Goal: Transaction & Acquisition: Purchase product/service

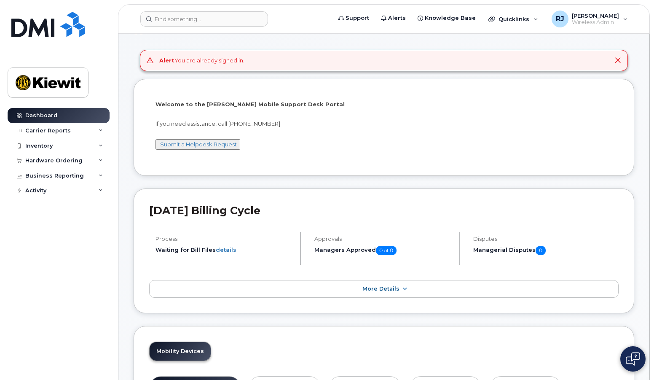
scroll to position [42, 0]
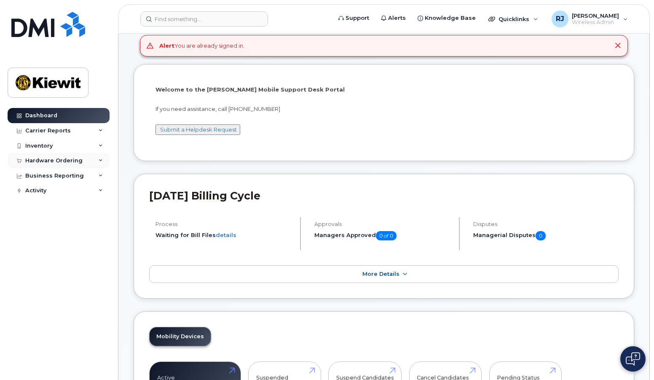
click at [37, 159] on div "Hardware Ordering" at bounding box center [53, 160] width 57 height 7
click at [40, 189] on div "Orders" at bounding box center [39, 192] width 21 height 8
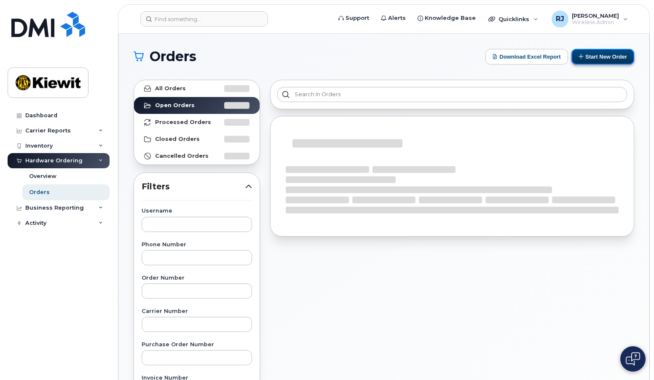
click at [603, 57] on button "Start New Order" at bounding box center [602, 57] width 63 height 16
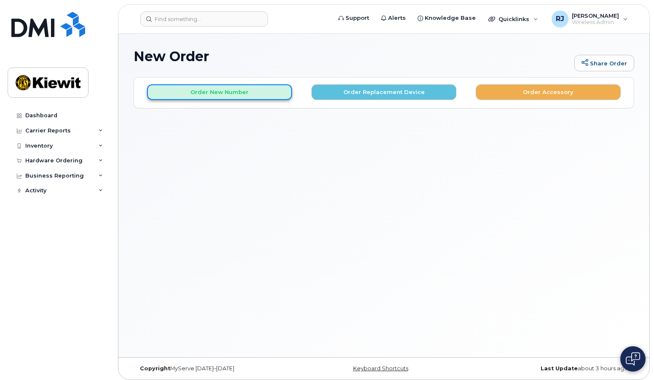
click at [232, 94] on button "Order New Number" at bounding box center [219, 92] width 145 height 16
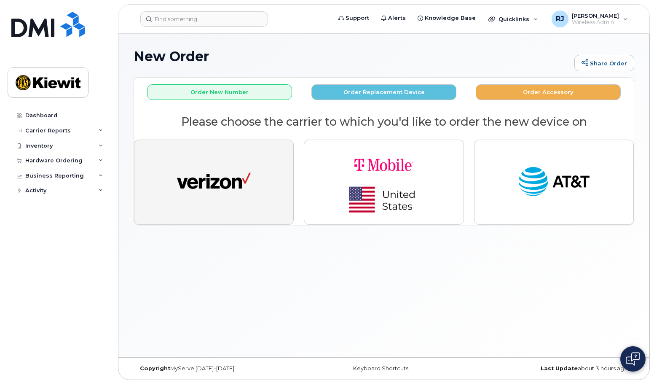
click at [236, 181] on img "button" at bounding box center [214, 182] width 74 height 38
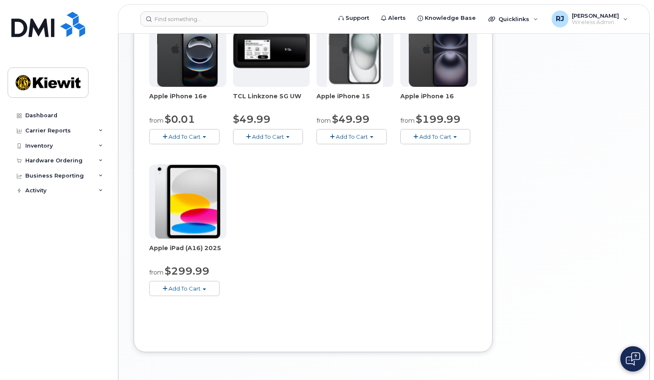
scroll to position [169, 0]
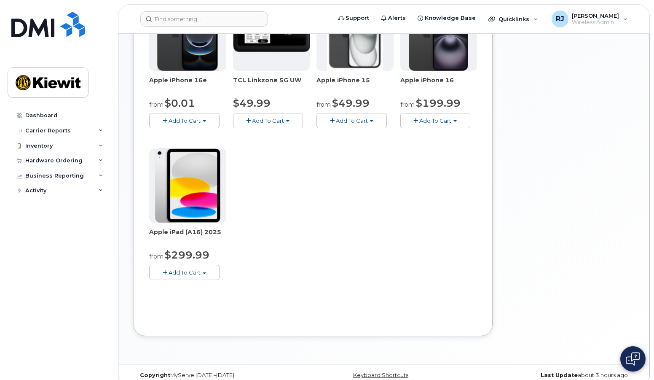
click at [166, 270] on span "button" at bounding box center [165, 272] width 5 height 5
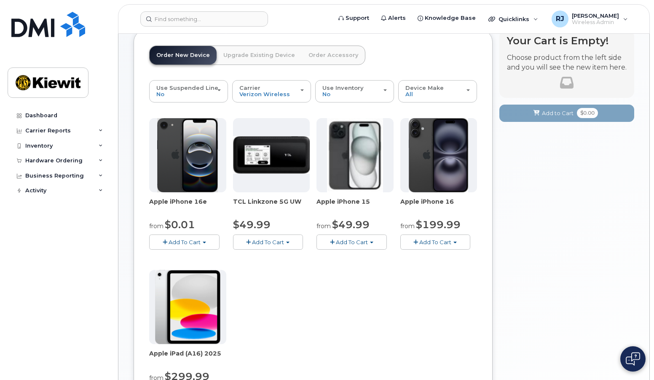
scroll to position [42, 0]
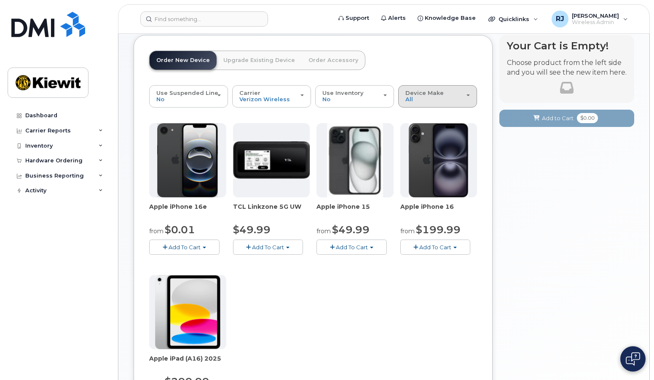
click at [434, 94] on span "Device Make" at bounding box center [424, 92] width 38 height 7
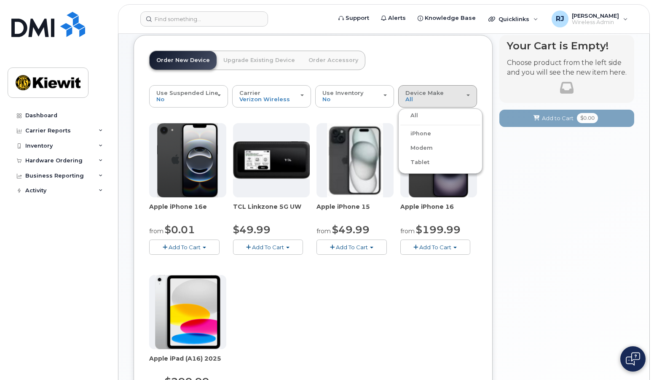
click at [420, 165] on label "Tablet" at bounding box center [414, 162] width 29 height 10
click at [0, 0] on input "Tablet" at bounding box center [0, 0] width 0 height 0
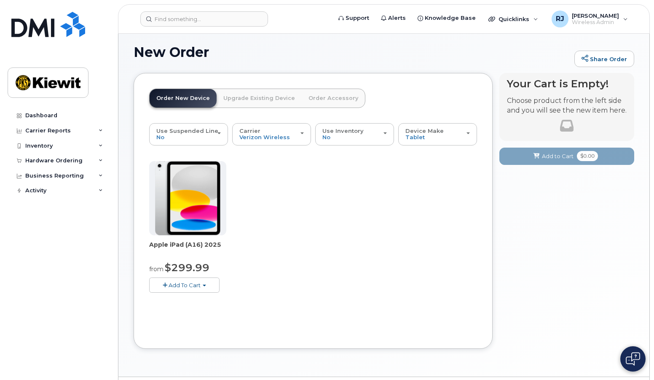
scroll to position [28, 0]
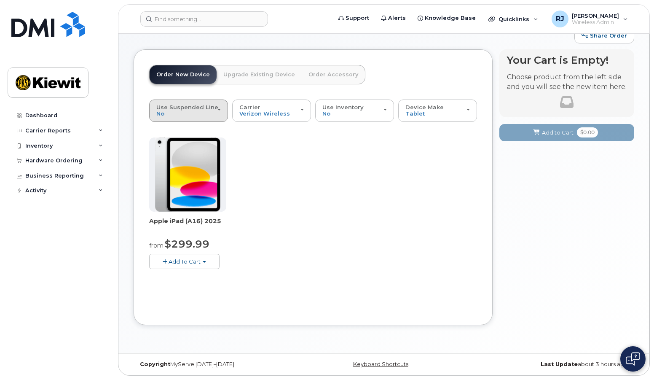
click at [201, 109] on span "Use Suspended Line" at bounding box center [187, 107] width 62 height 7
click at [182, 142] on div "change Yes" at bounding box center [191, 144] width 80 height 10
click at [197, 111] on div "Use Suspended Line No" at bounding box center [188, 110] width 64 height 13
click at [167, 143] on span "Yes" at bounding box center [166, 144] width 10 height 6
click at [0, 0] on input "change Yes" at bounding box center [0, 0] width 0 height 0
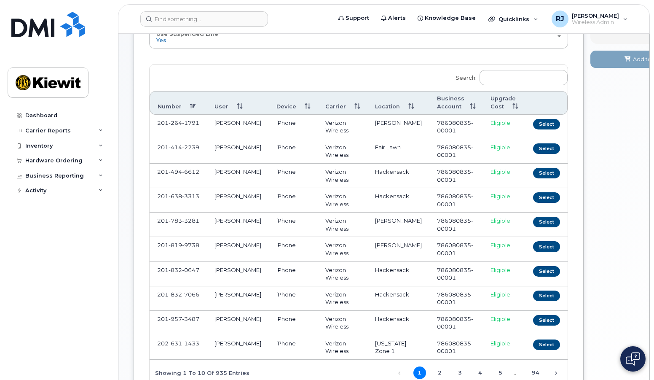
scroll to position [0, 0]
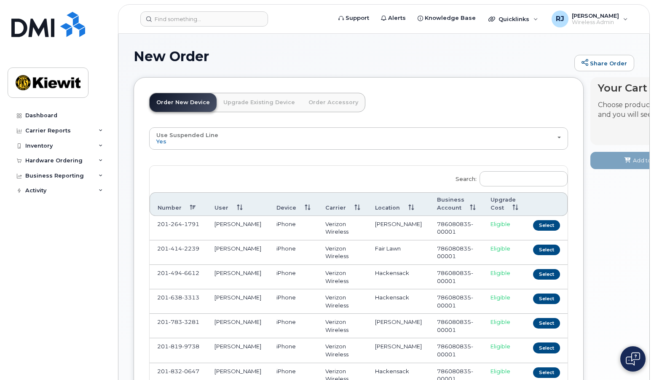
click at [241, 102] on link "Upgrade Existing Device" at bounding box center [259, 102] width 85 height 19
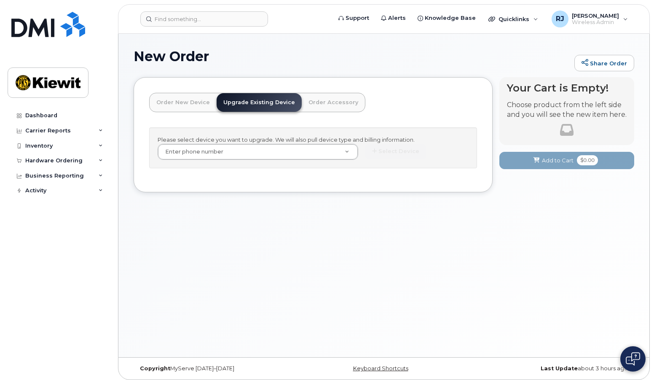
click at [179, 99] on link "Order New Device" at bounding box center [183, 102] width 67 height 19
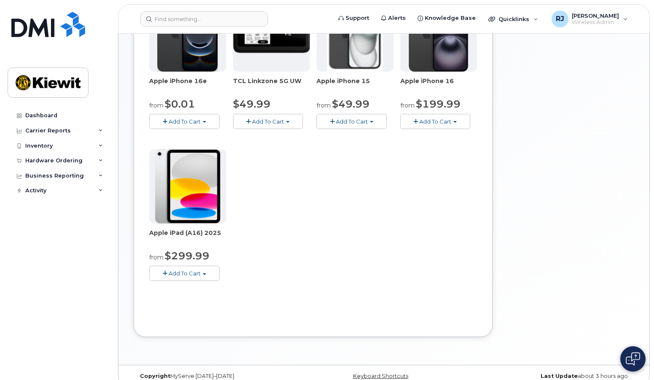
scroll to position [169, 0]
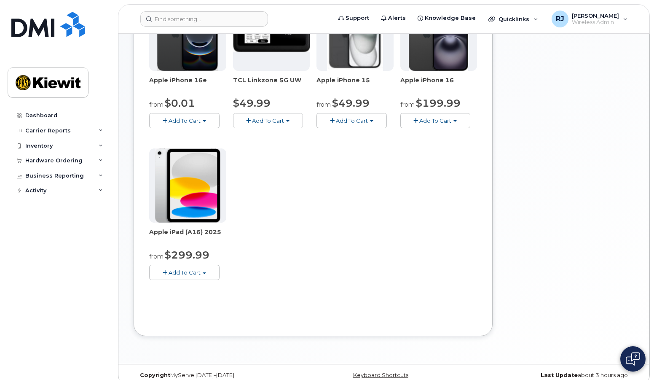
click at [184, 270] on span "Add To Cart" at bounding box center [185, 272] width 32 height 7
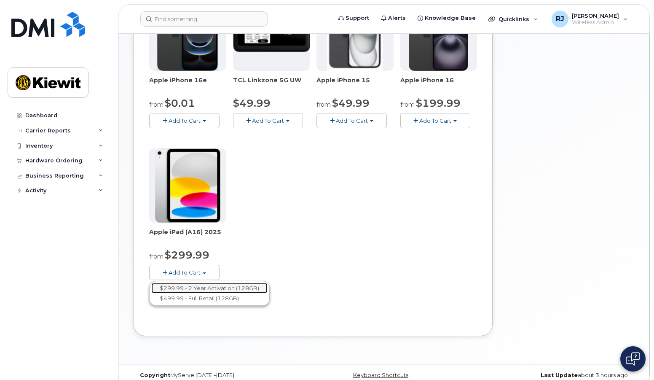
click at [238, 286] on link "$299.99 - 2 Year Activation (128GB)" at bounding box center [209, 288] width 116 height 11
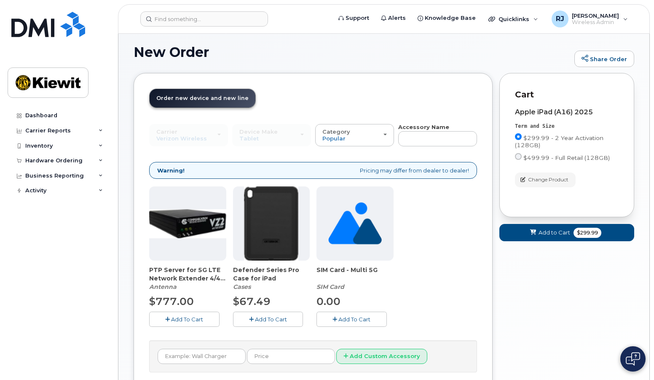
scroll to position [75, 0]
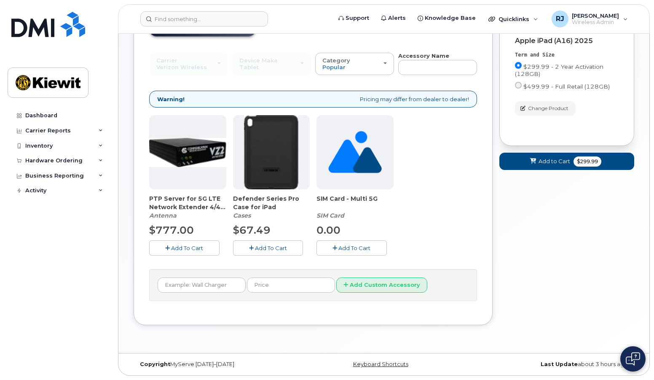
click at [276, 248] on span "Add To Cart" at bounding box center [271, 247] width 32 height 7
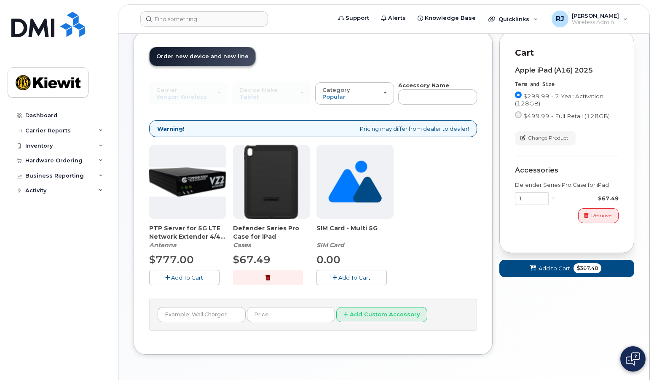
scroll to position [33, 0]
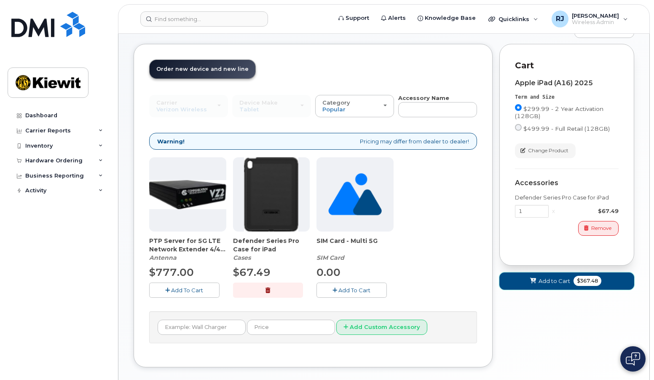
click at [550, 280] on span "Add to Cart" at bounding box center [554, 281] width 32 height 8
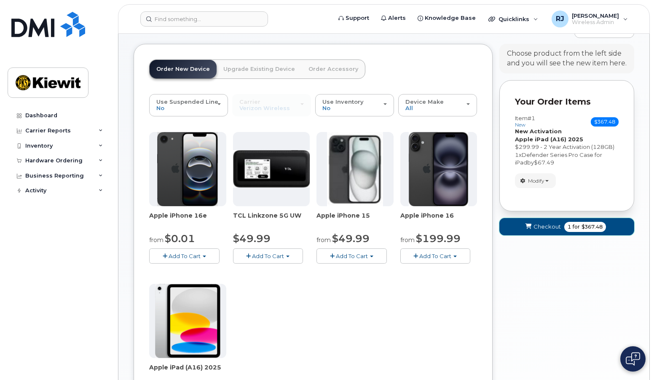
click at [536, 229] on span "Checkout" at bounding box center [546, 226] width 27 height 8
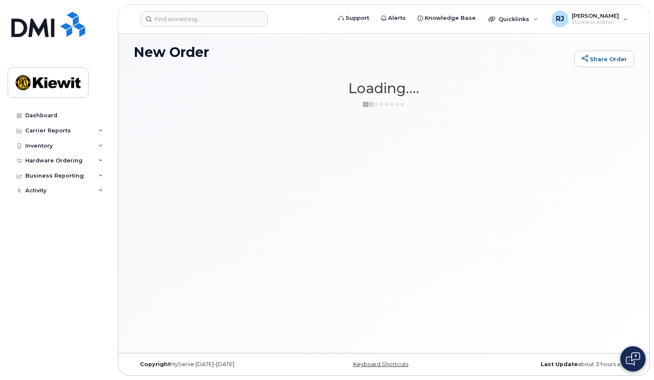
scroll to position [4, 0]
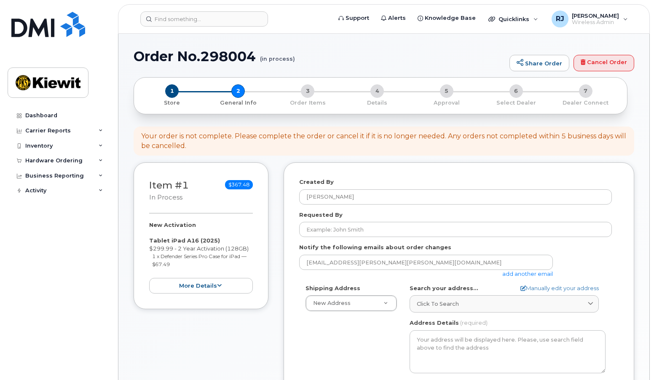
select select
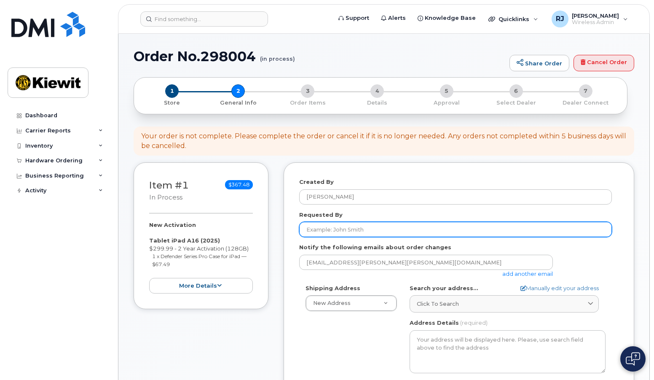
click at [369, 226] on input "Requested By" at bounding box center [455, 229] width 313 height 15
type input "Braxton Bates"
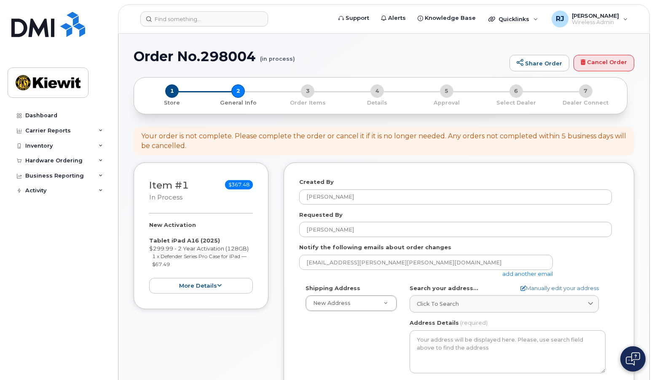
click at [529, 273] on link "add another email" at bounding box center [527, 273] width 51 height 7
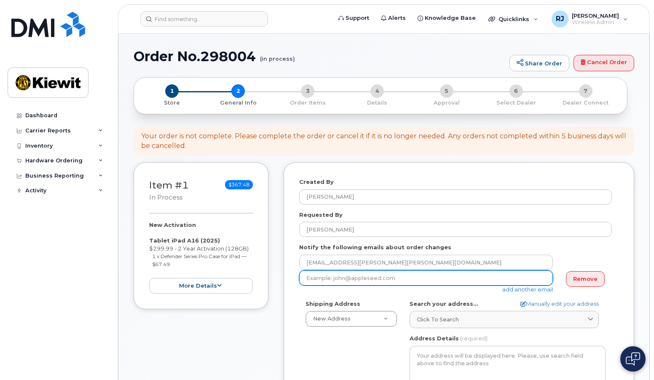
click at [325, 278] on input "email" at bounding box center [426, 277] width 254 height 15
paste input "Braxton.Bates@kiewit.com"
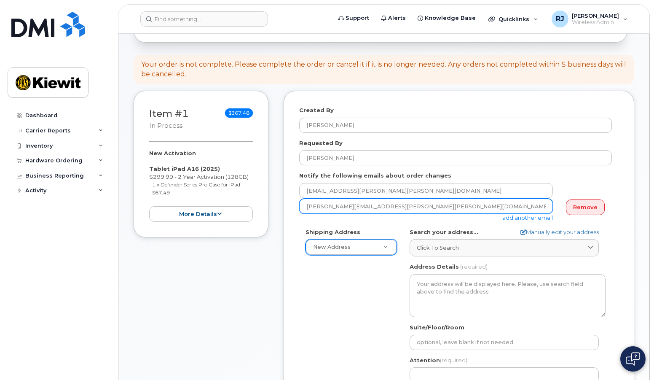
scroll to position [126, 0]
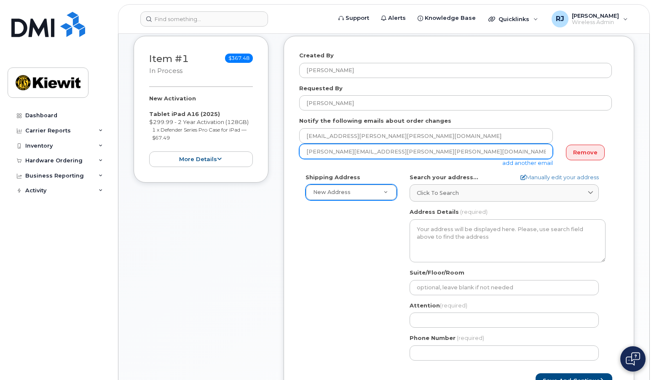
type input "Braxton.Bates@kiewit.com"
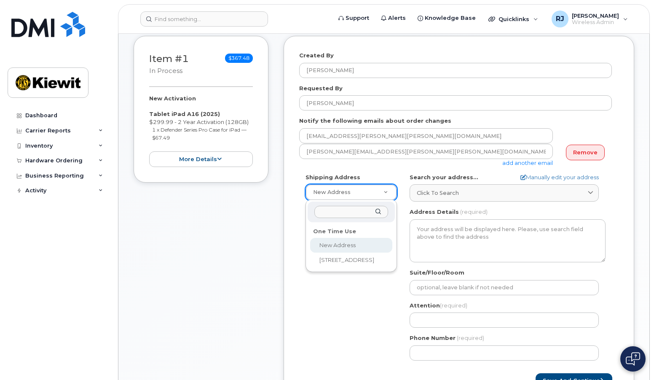
select select
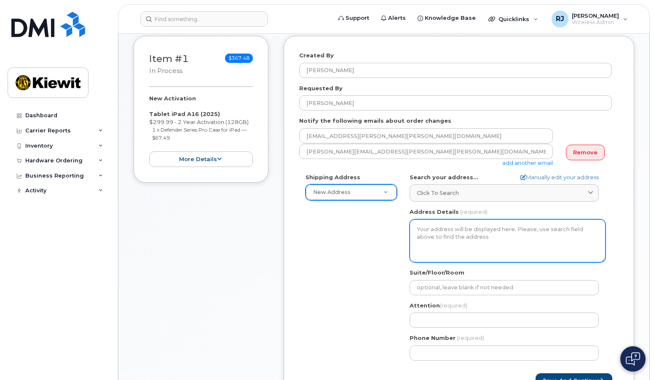
click at [437, 227] on textarea "Address Details" at bounding box center [507, 240] width 196 height 43
click at [428, 233] on textarea "Address Details" at bounding box center [507, 240] width 196 height 43
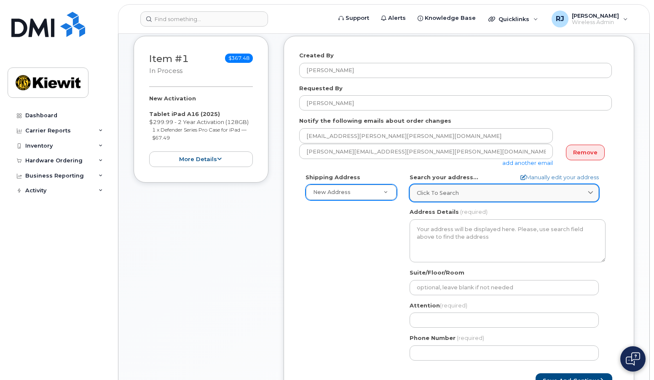
click at [438, 194] on span "Click to search" at bounding box center [438, 193] width 42 height 8
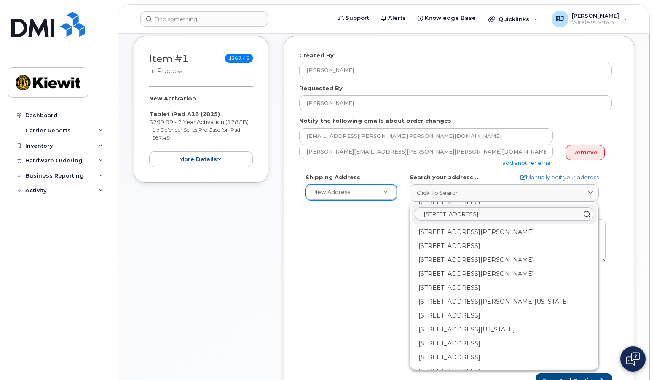
scroll to position [0, 0]
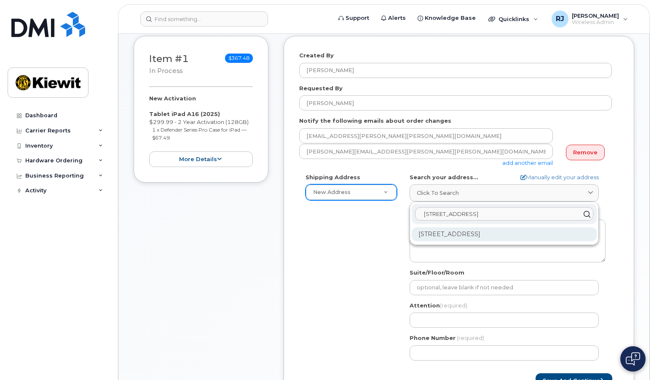
type input "3888 E Broadway Rd Phoenix"
click at [492, 235] on div "3888 E Broadway Rd Phoenix AZ 85040-2924" at bounding box center [504, 234] width 185 height 14
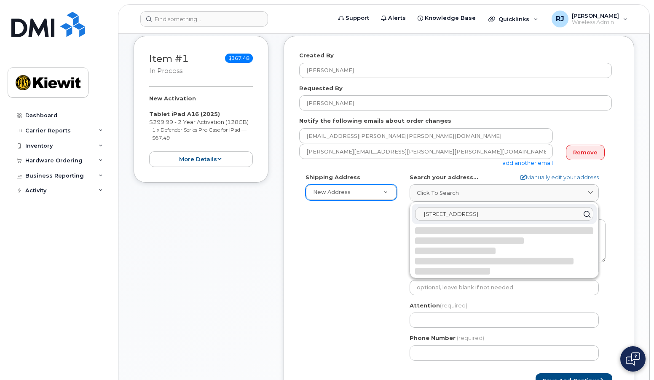
select select
type textarea "3888 E Broadway Rd PHOENIX AZ 85040-2924 UNITED STATES"
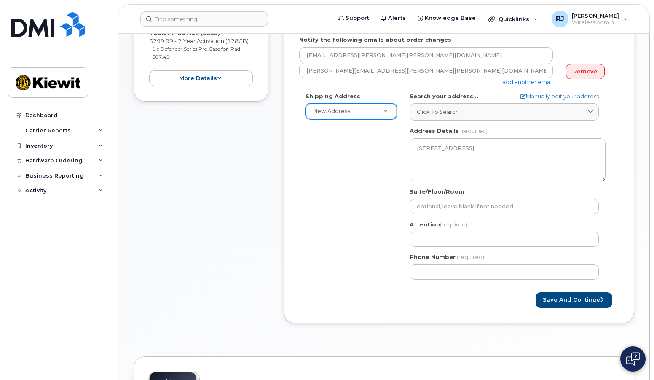
scroll to position [211, 0]
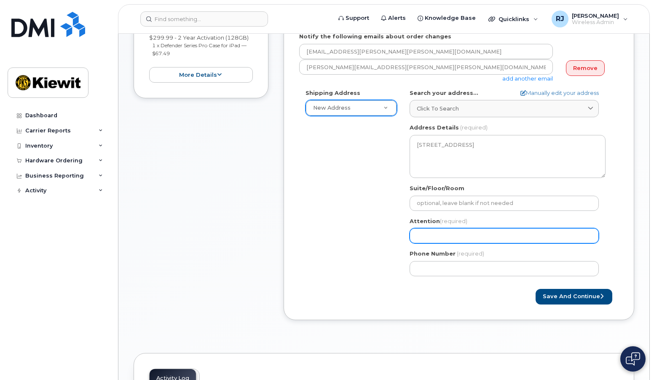
click at [424, 238] on input "Attention (required)" at bounding box center [503, 235] width 189 height 15
select select
type input "R"
select select
type input "Ru"
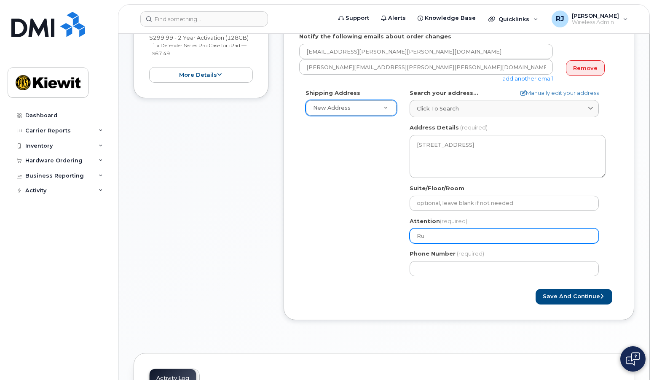
select select
type input "Rus"
select select
type input "Russ"
select select
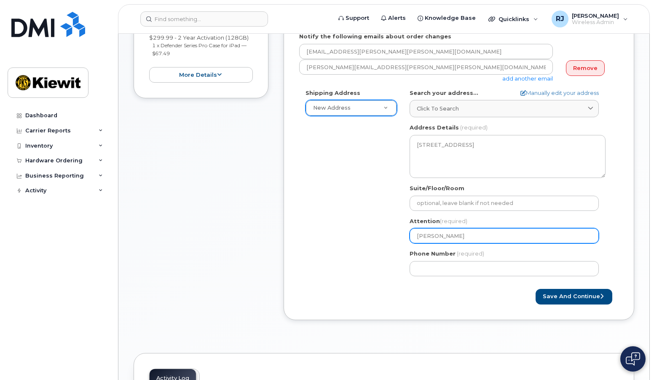
type input "Russe"
select select
type input "Russel"
select select
type input "Russell"
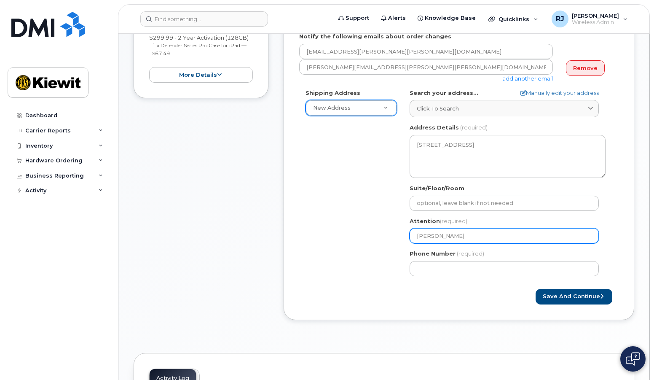
select select
type input "Russell J"
select select
type input "Russell Jo"
select select
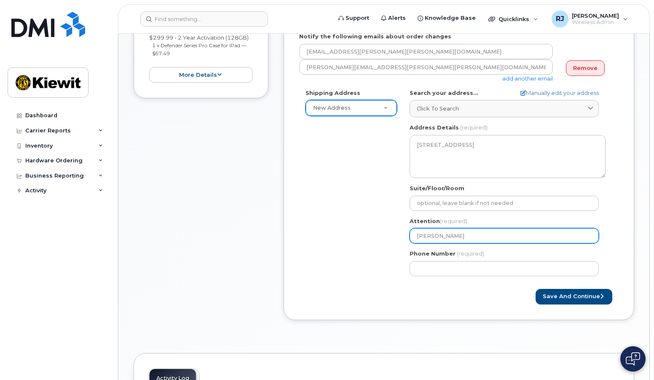
type input "Russell Jon"
select select
type input "Russell Jone"
select select
type input "Russell Jones"
